Goal: Transaction & Acquisition: Obtain resource

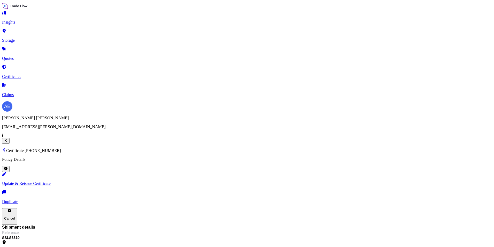
click at [29, 49] on link "Quotes" at bounding box center [247, 53] width 490 height 13
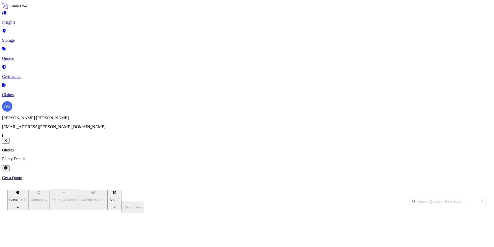
scroll to position [159, 408]
click at [467, 175] on p "Get a Quote" at bounding box center [247, 177] width 490 height 5
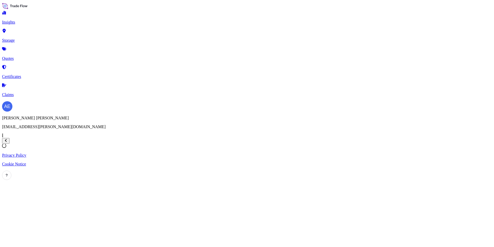
select select "Water"
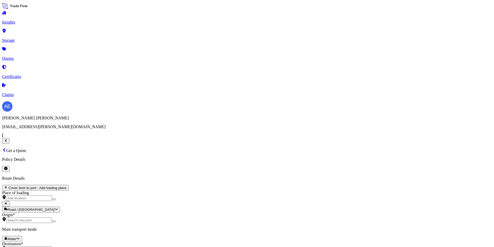
scroll to position [8, 0]
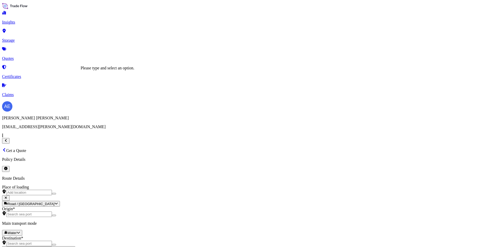
click at [52, 189] on input "Place of loading" at bounding box center [29, 191] width 46 height 5
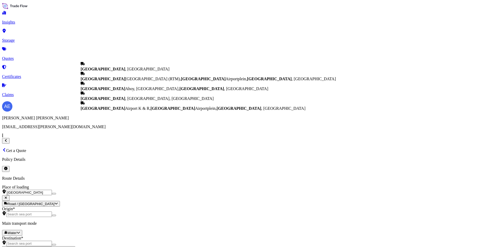
click at [112, 67] on div "[GEOGRAPHIC_DATA] , [GEOGRAPHIC_DATA]" at bounding box center [208, 67] width 255 height 10
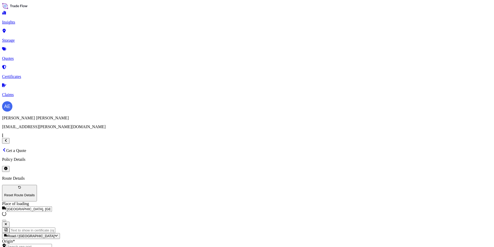
type input "[GEOGRAPHIC_DATA], [GEOGRAPHIC_DATA]"
click at [101, 239] on div "Origin *" at bounding box center [247, 244] width 490 height 10
click at [52, 243] on input "Origin *" at bounding box center [29, 245] width 46 height 5
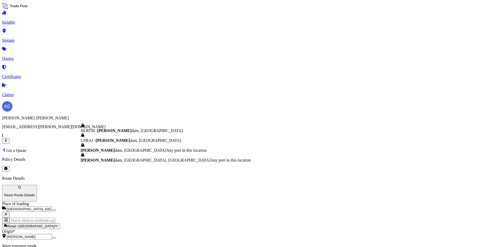
click at [113, 152] on span "[PERSON_NAME] dam, [GEOGRAPHIC_DATA]" at bounding box center [124, 150] width 86 height 4
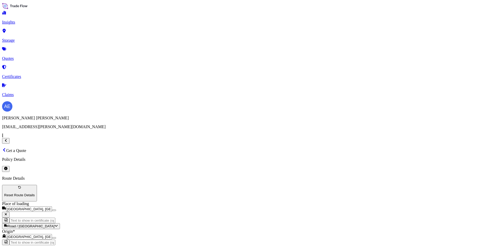
type input "[GEOGRAPHIC_DATA], [GEOGRAPHIC_DATA]"
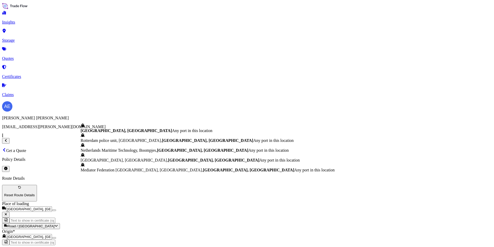
click at [124, 130] on b "[GEOGRAPHIC_DATA], [GEOGRAPHIC_DATA]" at bounding box center [126, 130] width 91 height 4
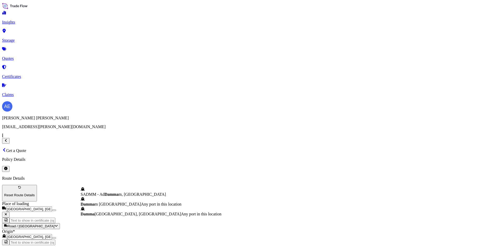
click at [112, 205] on span "Damma m [GEOGRAPHIC_DATA]" at bounding box center [111, 204] width 60 height 4
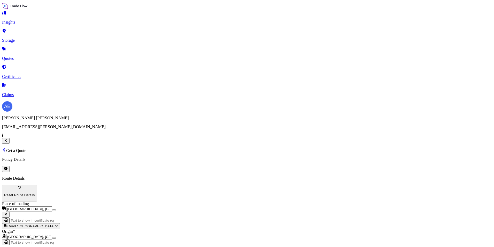
type input "Dammam [GEOGRAPHIC_DATA]"
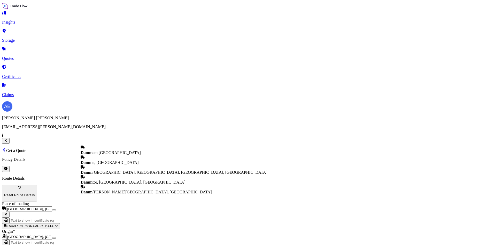
click at [118, 150] on span "Damm am [GEOGRAPHIC_DATA]" at bounding box center [111, 152] width 60 height 4
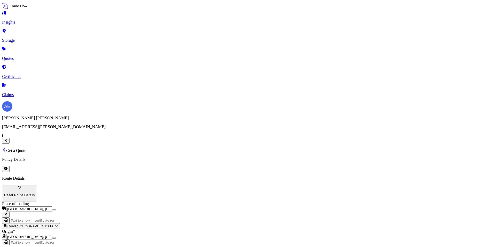
scroll to position [0, 0]
type input "Dammam [GEOGRAPHIC_DATA]"
click at [200, 133] on div "MEAI" at bounding box center [207, 131] width 56 height 5
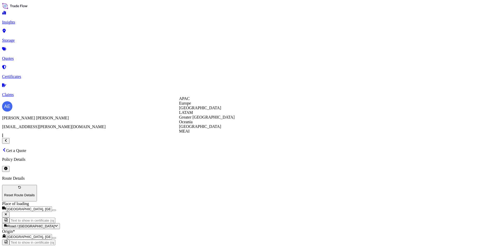
type input "MEAI"
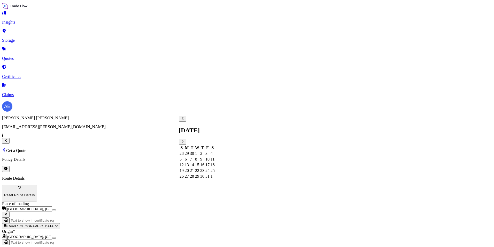
click at [204, 151] on div "2" at bounding box center [202, 153] width 4 height 5
paste textarea "Clamping [PERSON_NAME] RF 450"
type textarea "Clamping [PERSON_NAME] RF 450"
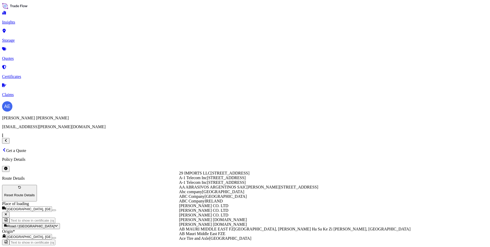
paste input "Tenaris Saudi Arabia Ltd"
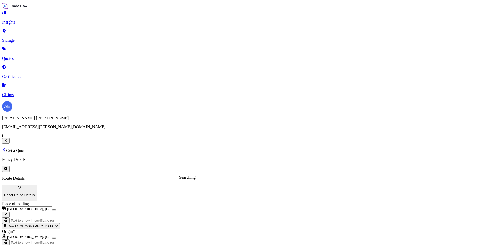
type input "Tenaris Saudi Arabia Ltd"
drag, startPoint x: 348, startPoint y: 181, endPoint x: 215, endPoint y: 199, distance: 134.3
type input "0"
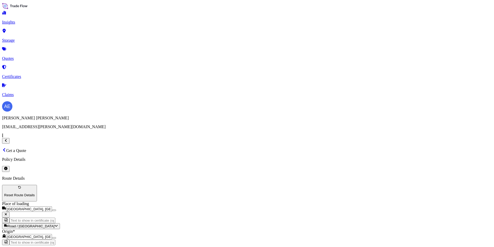
paste input "65,000"
type input "65,000"
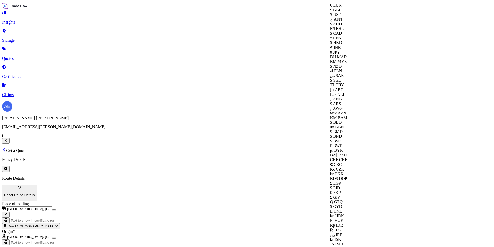
click at [339, 8] on div "€ EUR" at bounding box center [346, 5] width 33 height 5
type input "€ EUR"
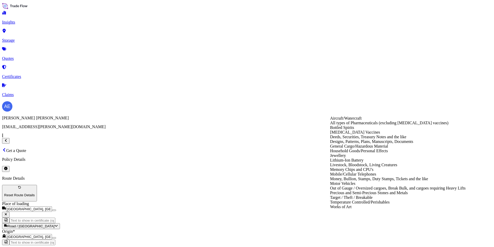
click at [356, 148] on div "General Cargo/Hazardous Material" at bounding box center [398, 146] width 136 height 5
type input "General Cargo/Hazardous Material"
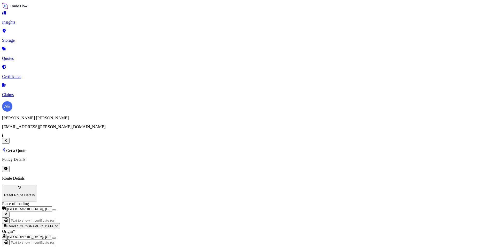
paste input "SSLS3322"
type input "SSLS3322"
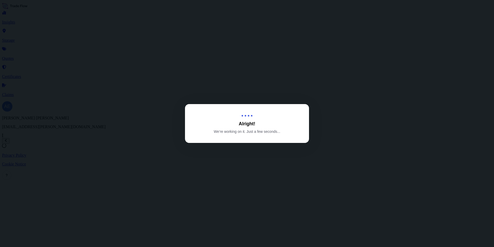
select select "Road / [GEOGRAPHIC_DATA]"
select select "Water"
select select "Road / [GEOGRAPHIC_DATA]"
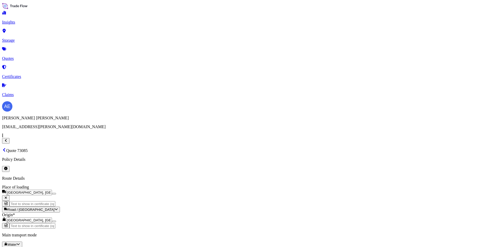
scroll to position [378, 0]
